Goal: Book appointment/travel/reservation

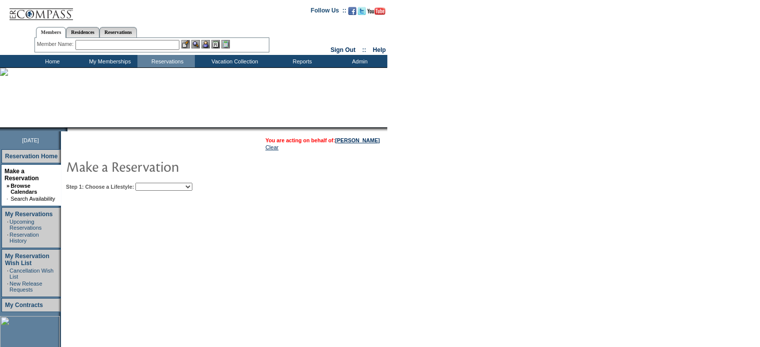
click at [192, 188] on select "Beach Leisure Metropolitan Mountain OIAL for Adventure OIAL for Couples OIAL fo…" at bounding box center [163, 187] width 57 height 8
select select "Leisure"
click at [152, 183] on select "Beach Leisure Metropolitan Mountain OIAL for Adventure OIAL for Couples OIAL fo…" at bounding box center [163, 187] width 57 height 8
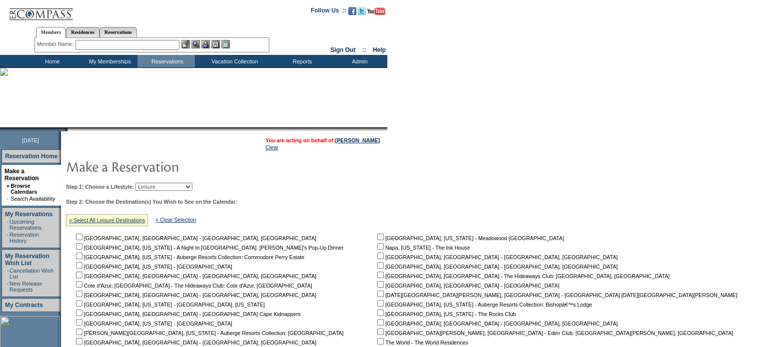
scroll to position [150, 0]
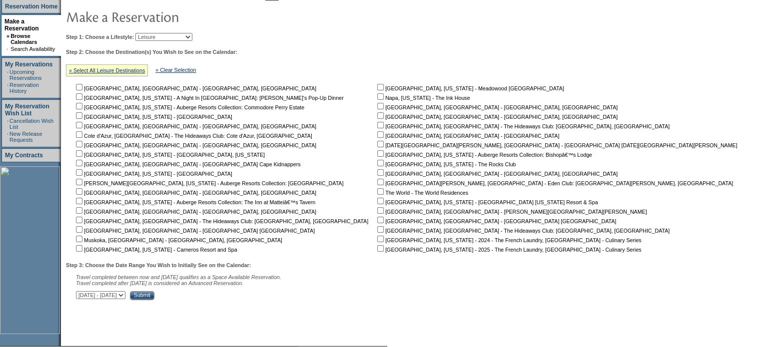
click at [377, 213] on input "checkbox" at bounding box center [380, 210] width 6 height 6
checkbox input "true"
click at [377, 220] on input "checkbox" at bounding box center [380, 220] width 6 height 6
checkbox input "true"
click at [377, 230] on input "checkbox" at bounding box center [380, 229] width 6 height 6
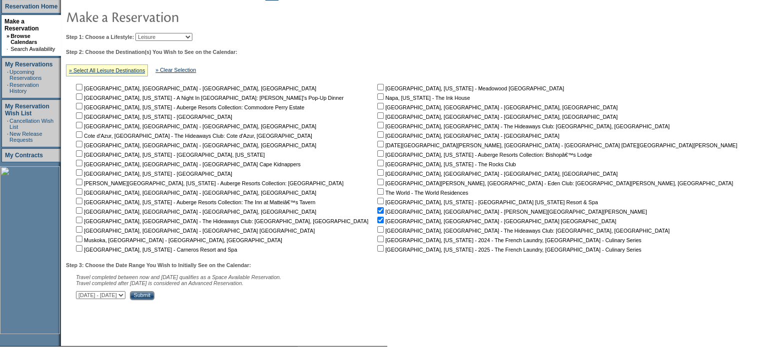
checkbox input "true"
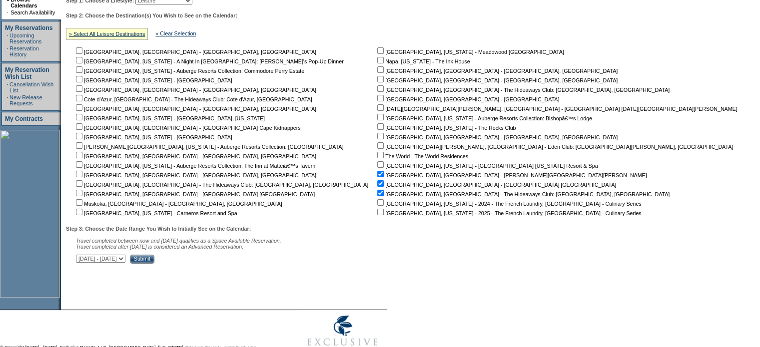
click at [154, 258] on input "Submit" at bounding box center [142, 259] width 24 height 9
